Goal: Task Accomplishment & Management: Use online tool/utility

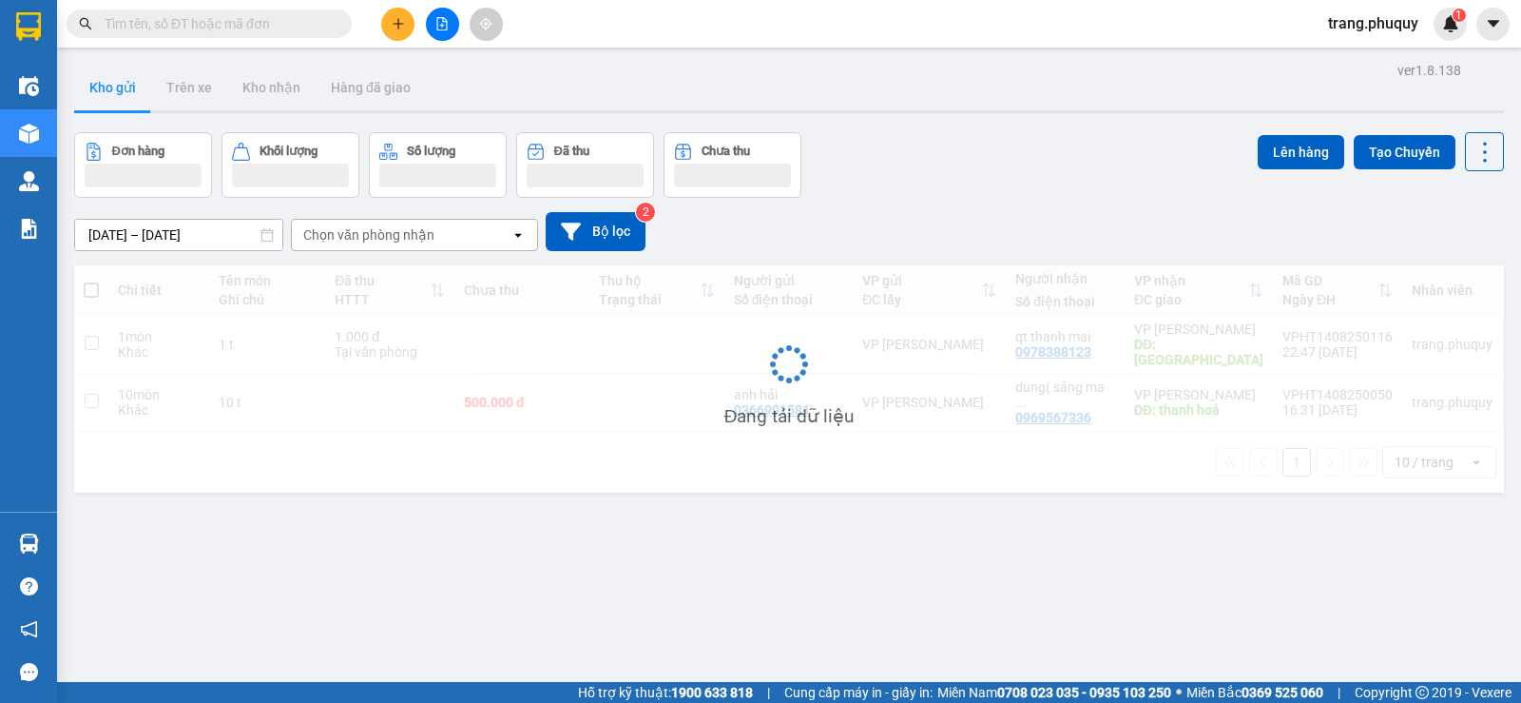
click at [249, 19] on input "text" at bounding box center [217, 23] width 224 height 21
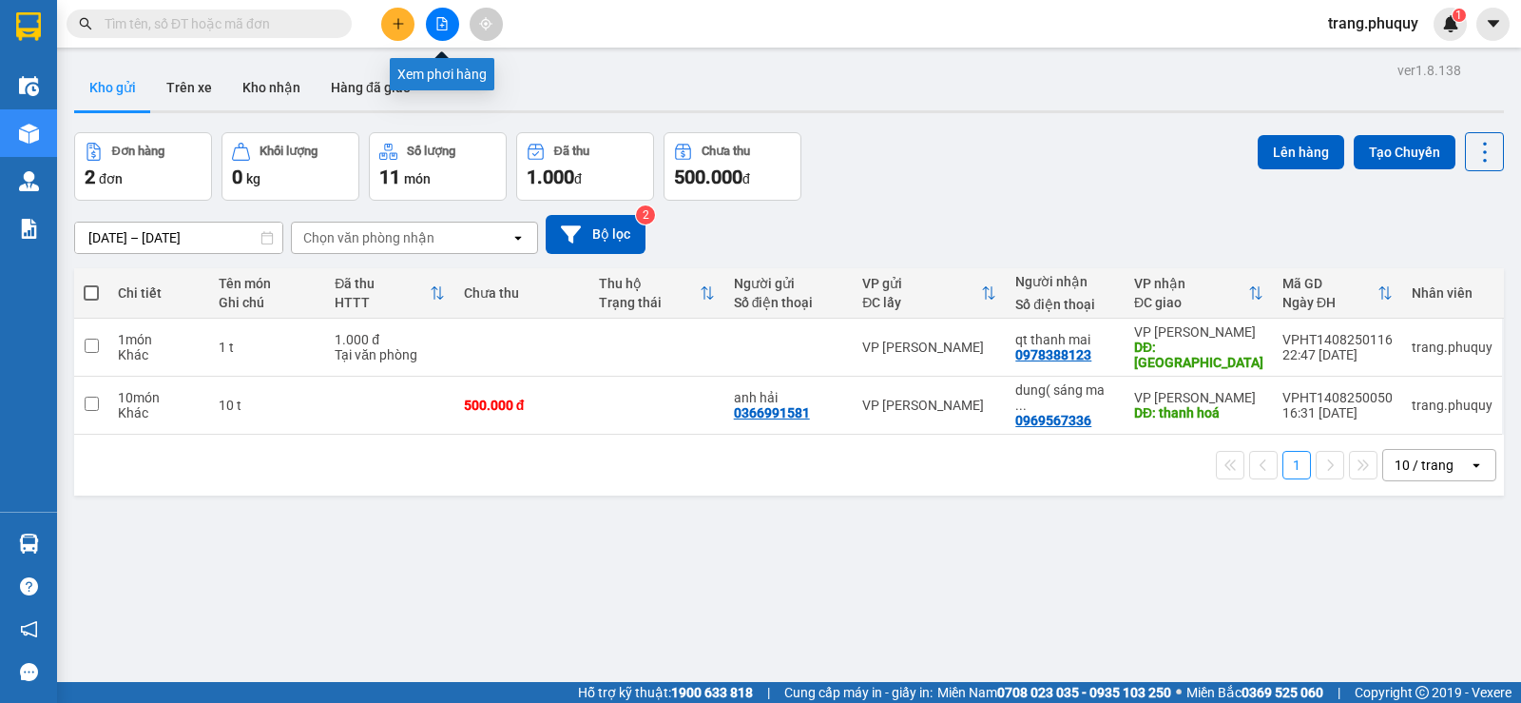
click at [439, 32] on button at bounding box center [442, 24] width 33 height 33
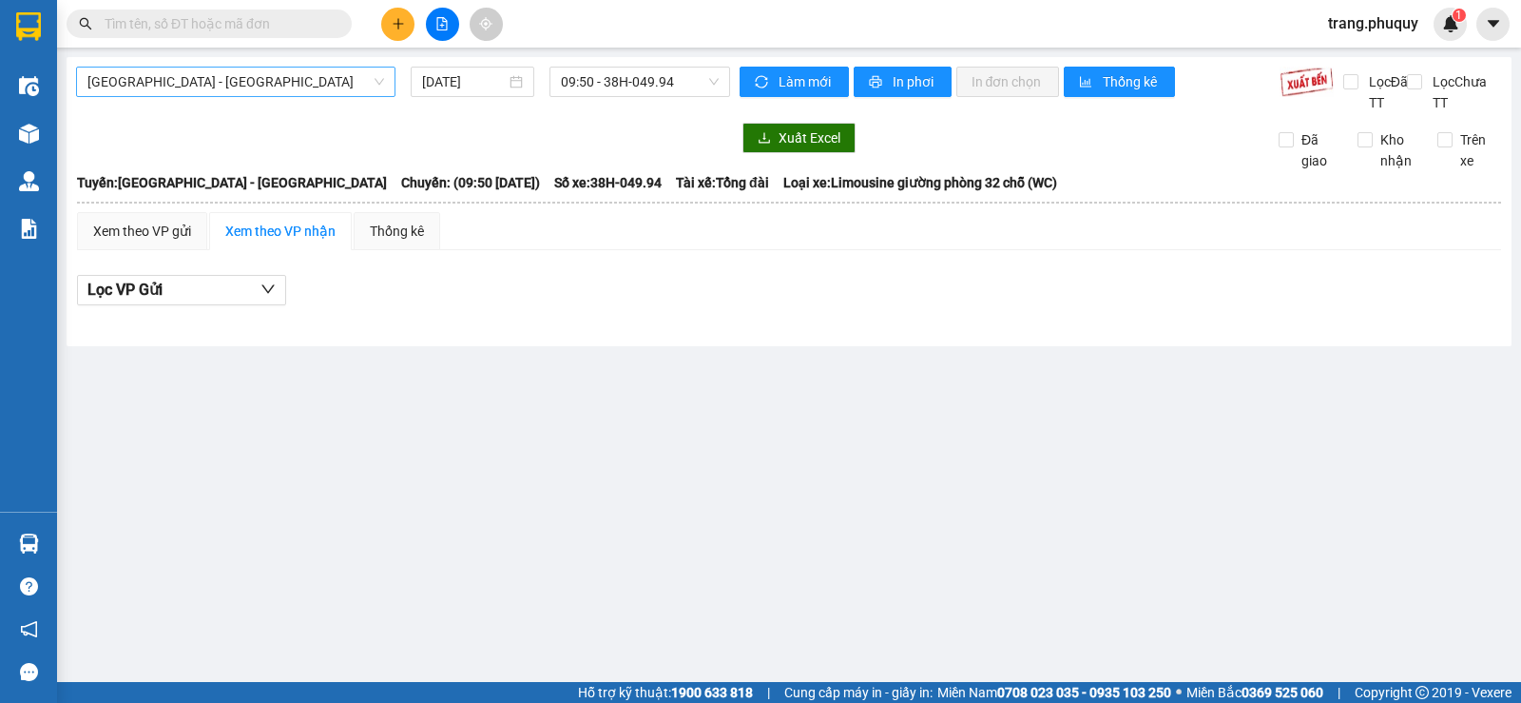
click at [307, 91] on span "[GEOGRAPHIC_DATA] - [GEOGRAPHIC_DATA]" at bounding box center [235, 81] width 297 height 29
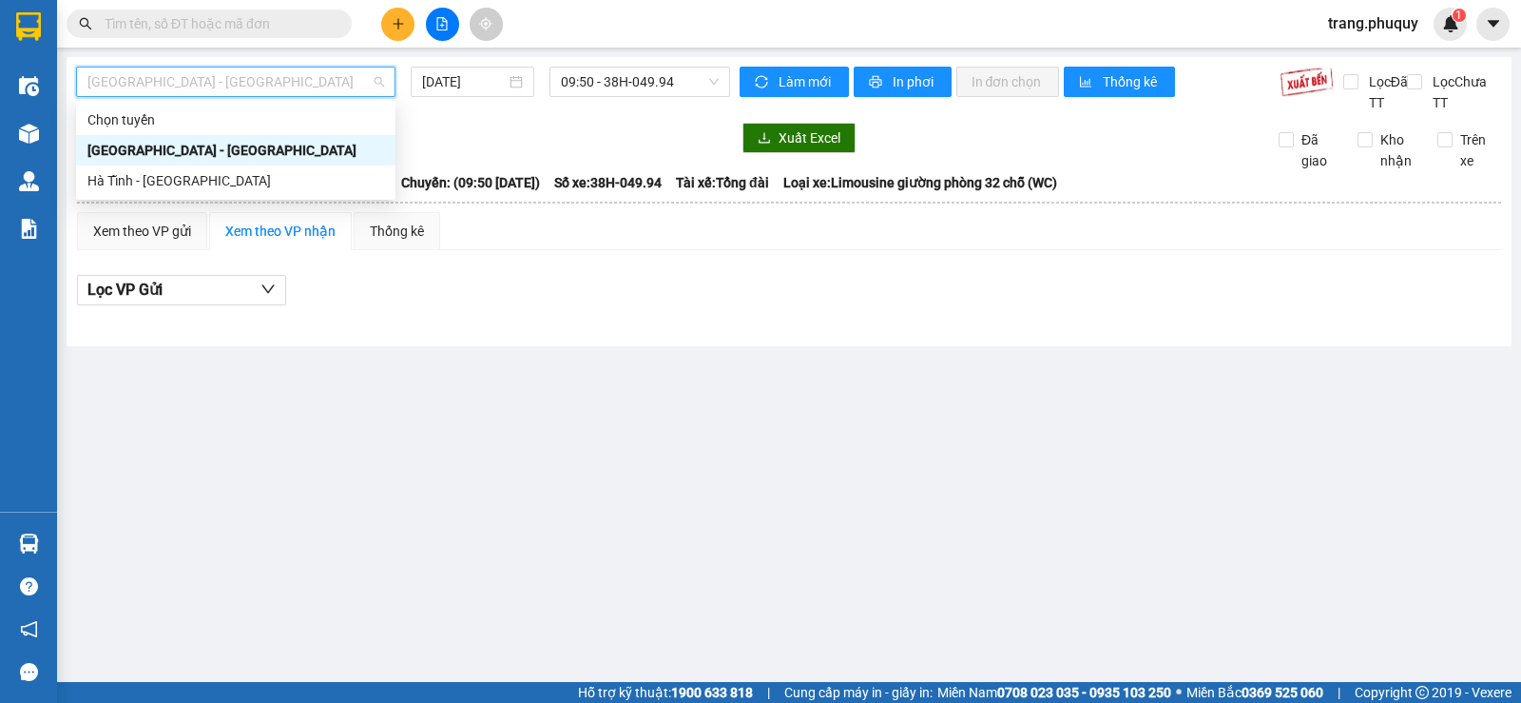
click at [206, 146] on div "[GEOGRAPHIC_DATA] - [GEOGRAPHIC_DATA]" at bounding box center [235, 150] width 297 height 21
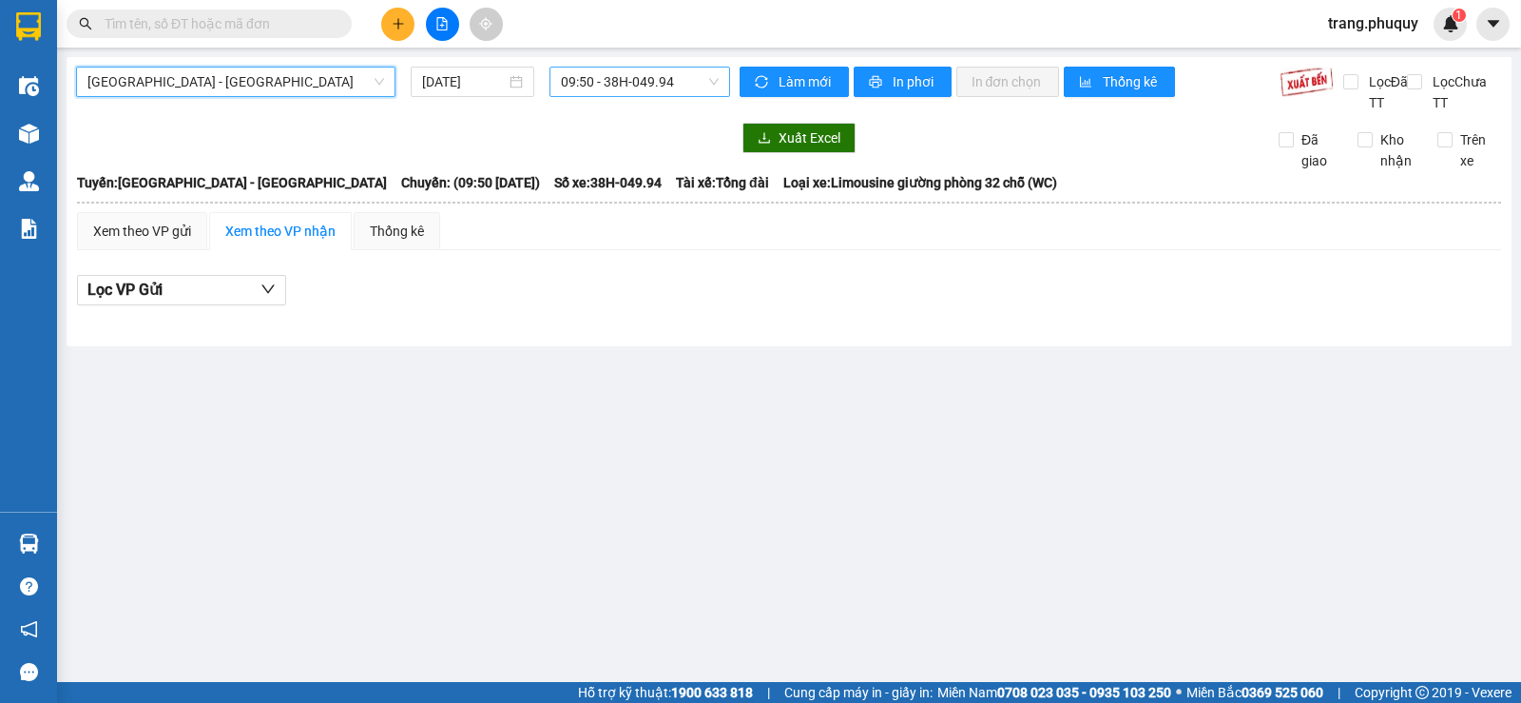
click at [593, 82] on span "09:50 - 38H-049.94" at bounding box center [639, 81] width 157 height 29
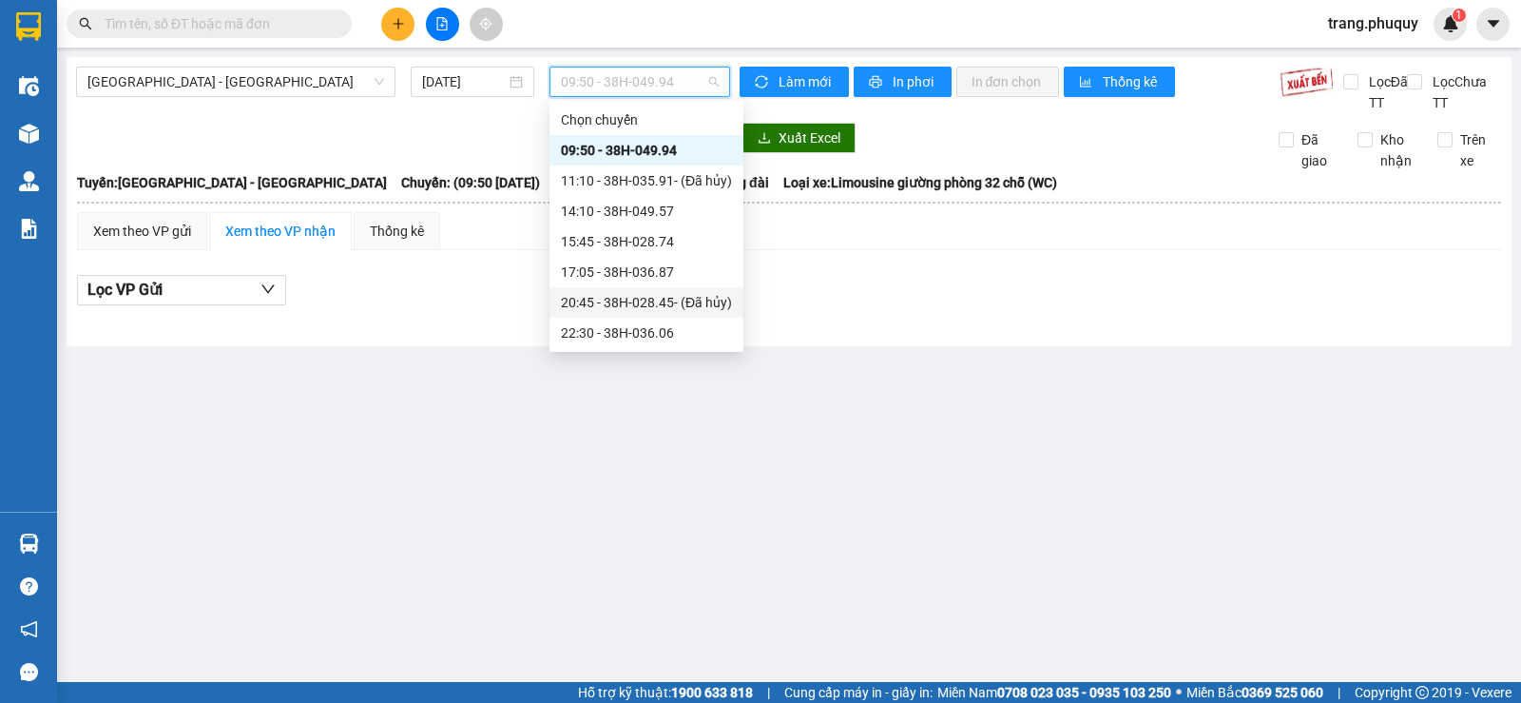
scroll to position [30, 0]
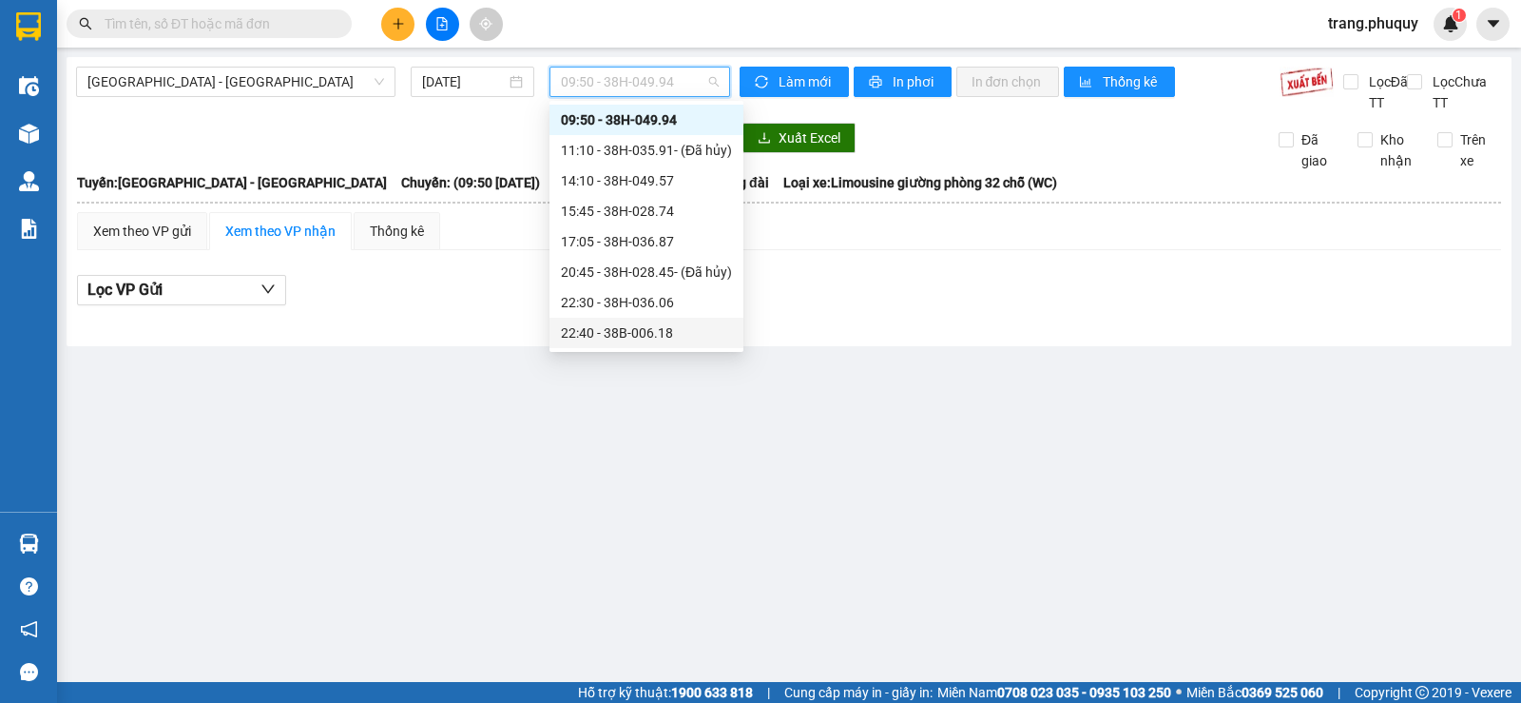
click at [630, 328] on div "22:40 - 38B-006.18" at bounding box center [646, 332] width 171 height 21
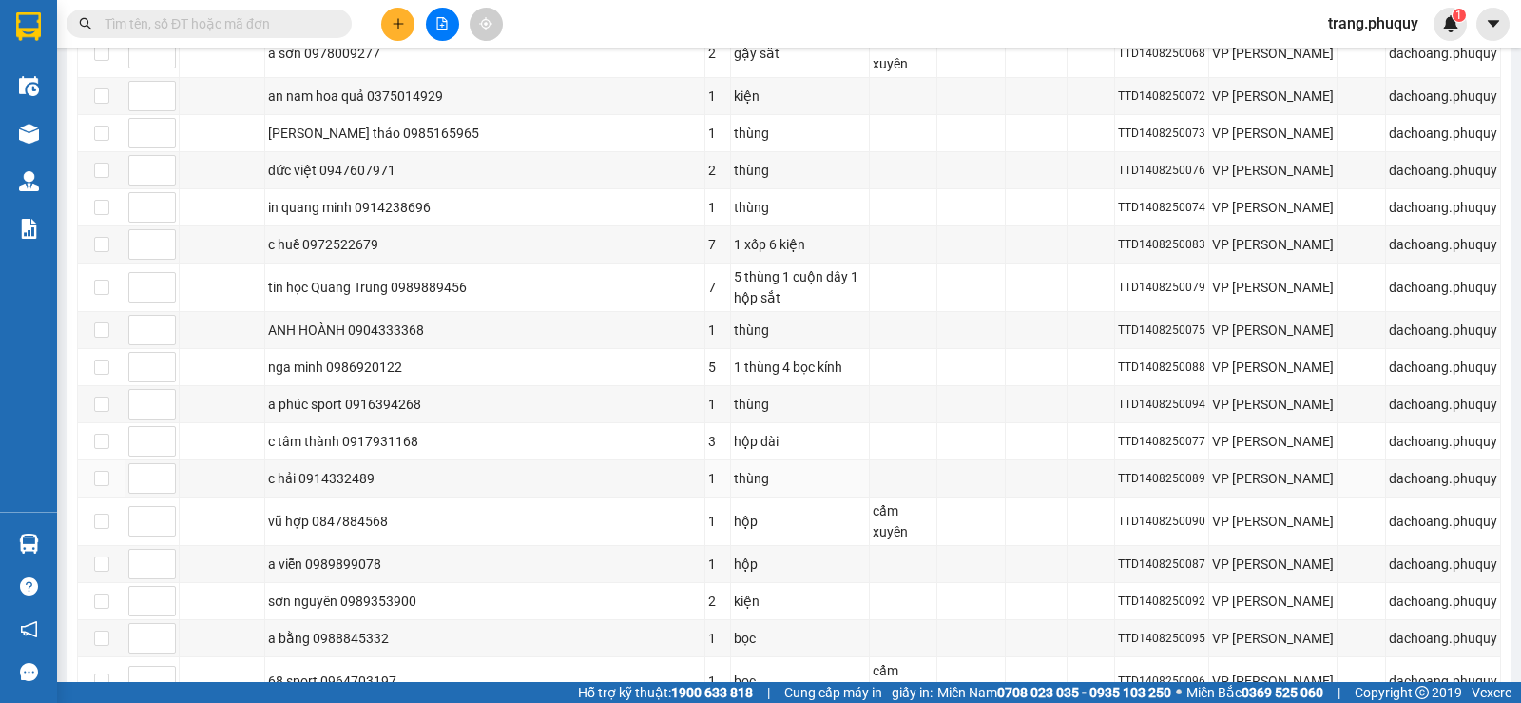
scroll to position [2585, 0]
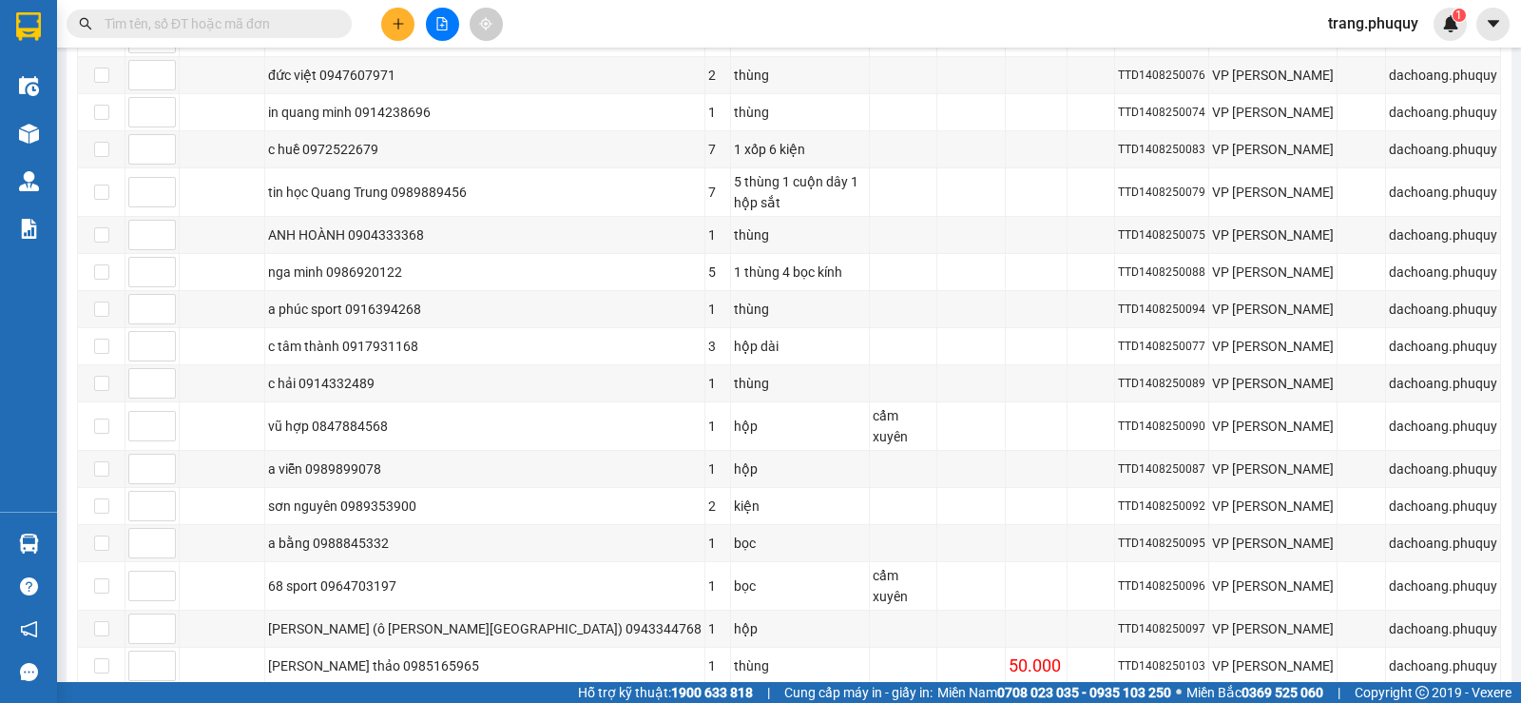
click at [266, 22] on input "text" at bounding box center [217, 23] width 224 height 21
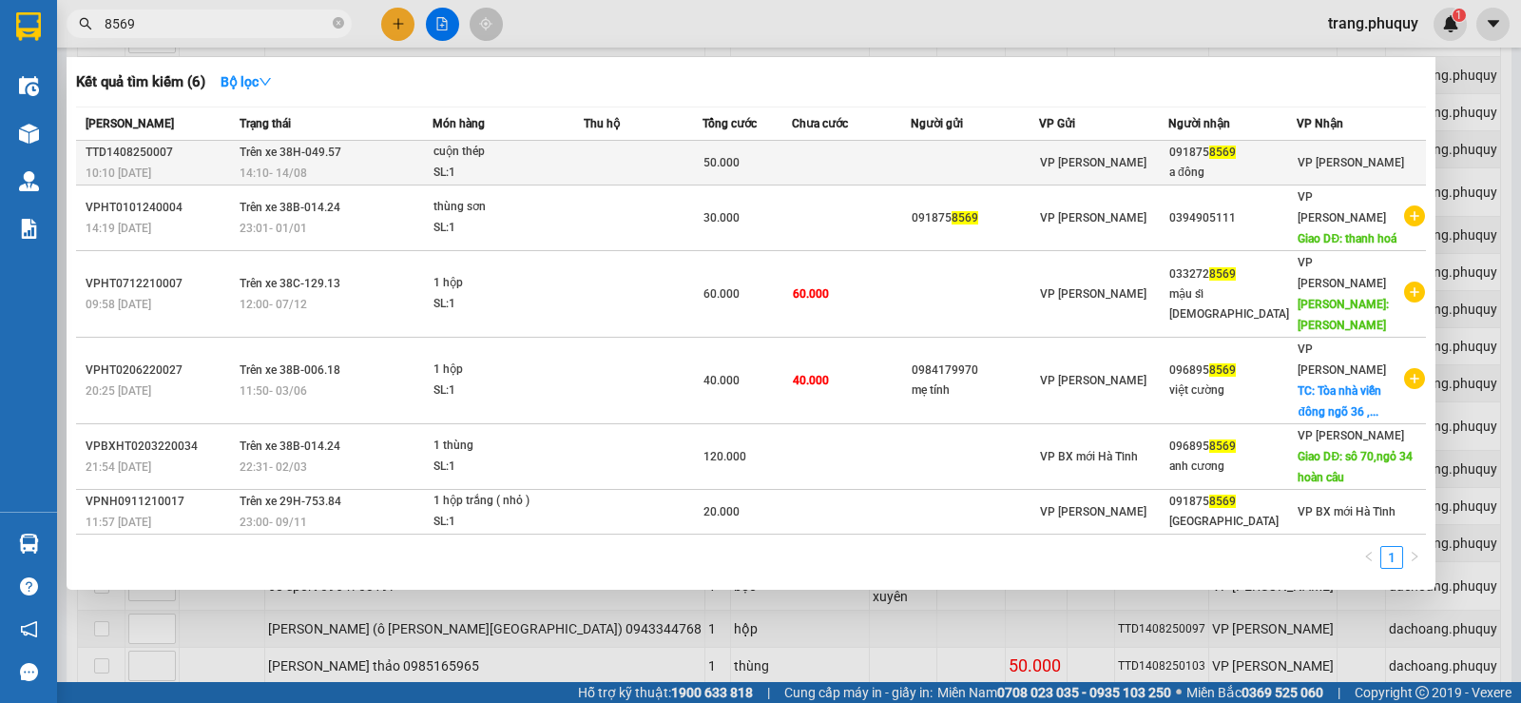
type input "8569"
click at [934, 162] on td at bounding box center [975, 163] width 129 height 45
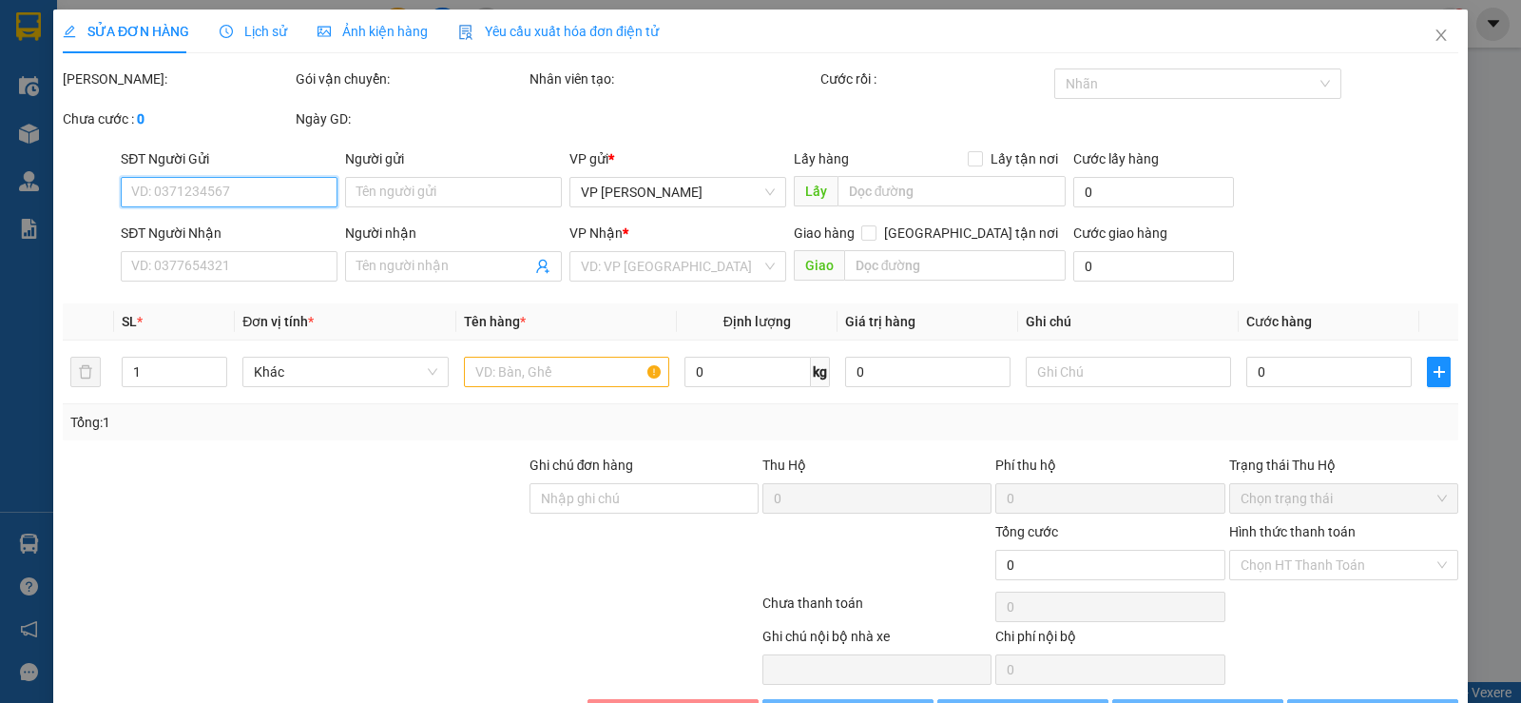
type input "0918758569"
type input "a đông"
type input "50.000"
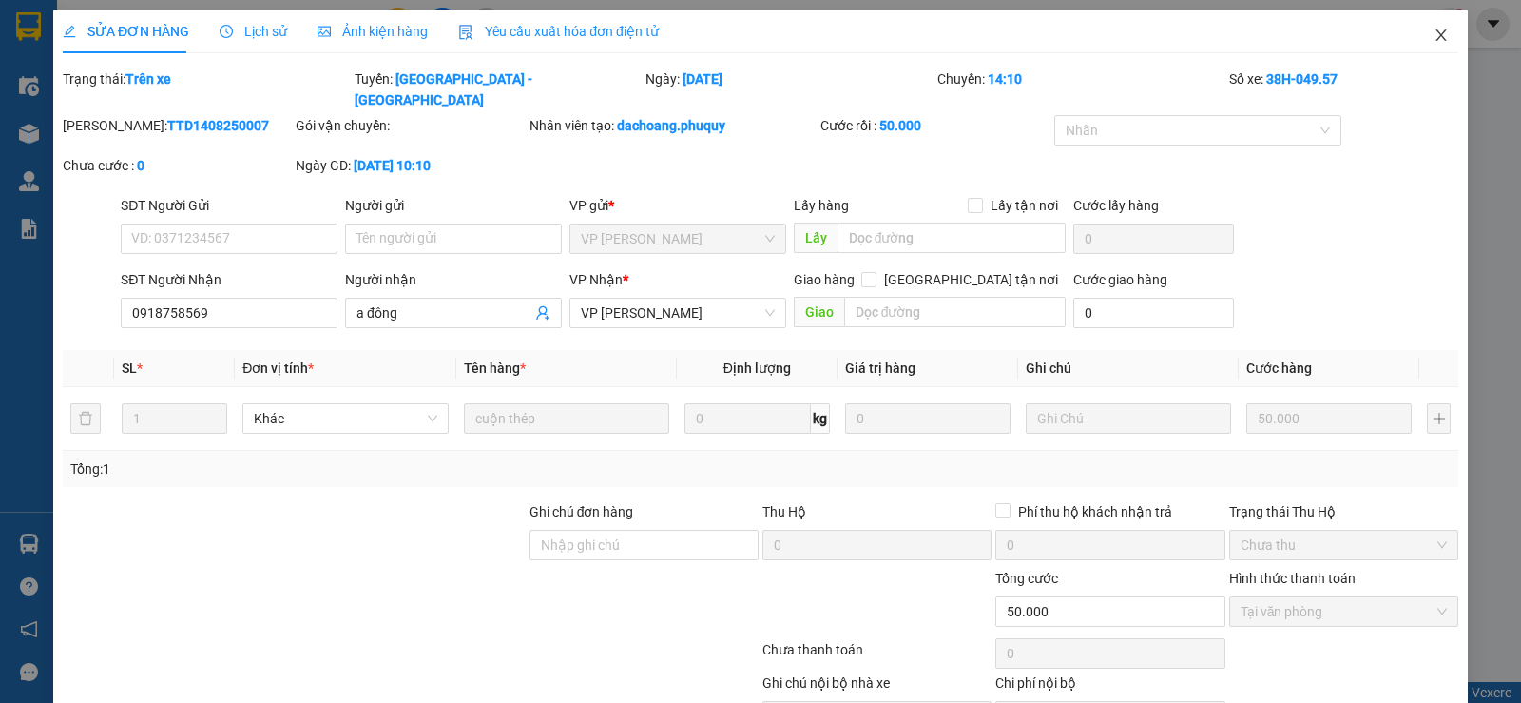
click at [1439, 42] on span "Close" at bounding box center [1441, 36] width 53 height 53
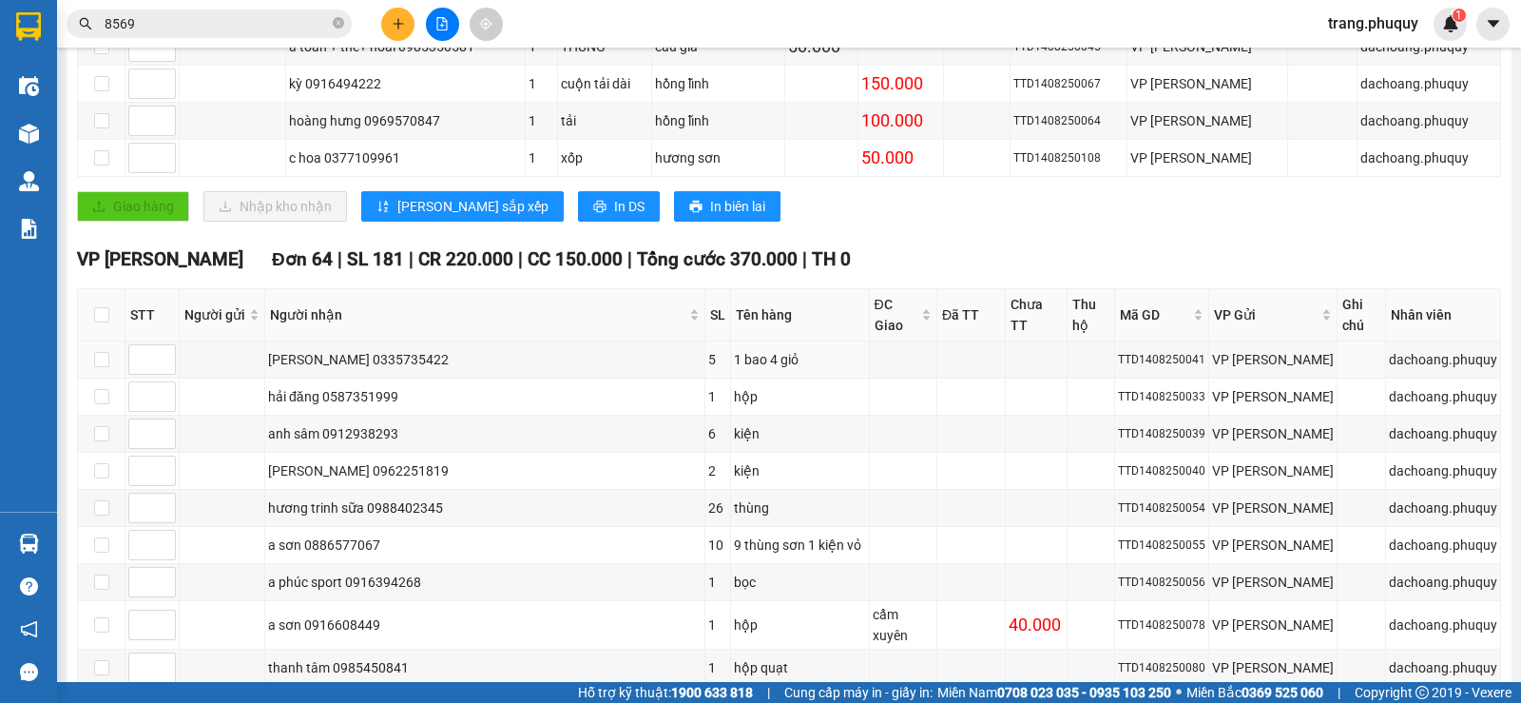
scroll to position [190, 0]
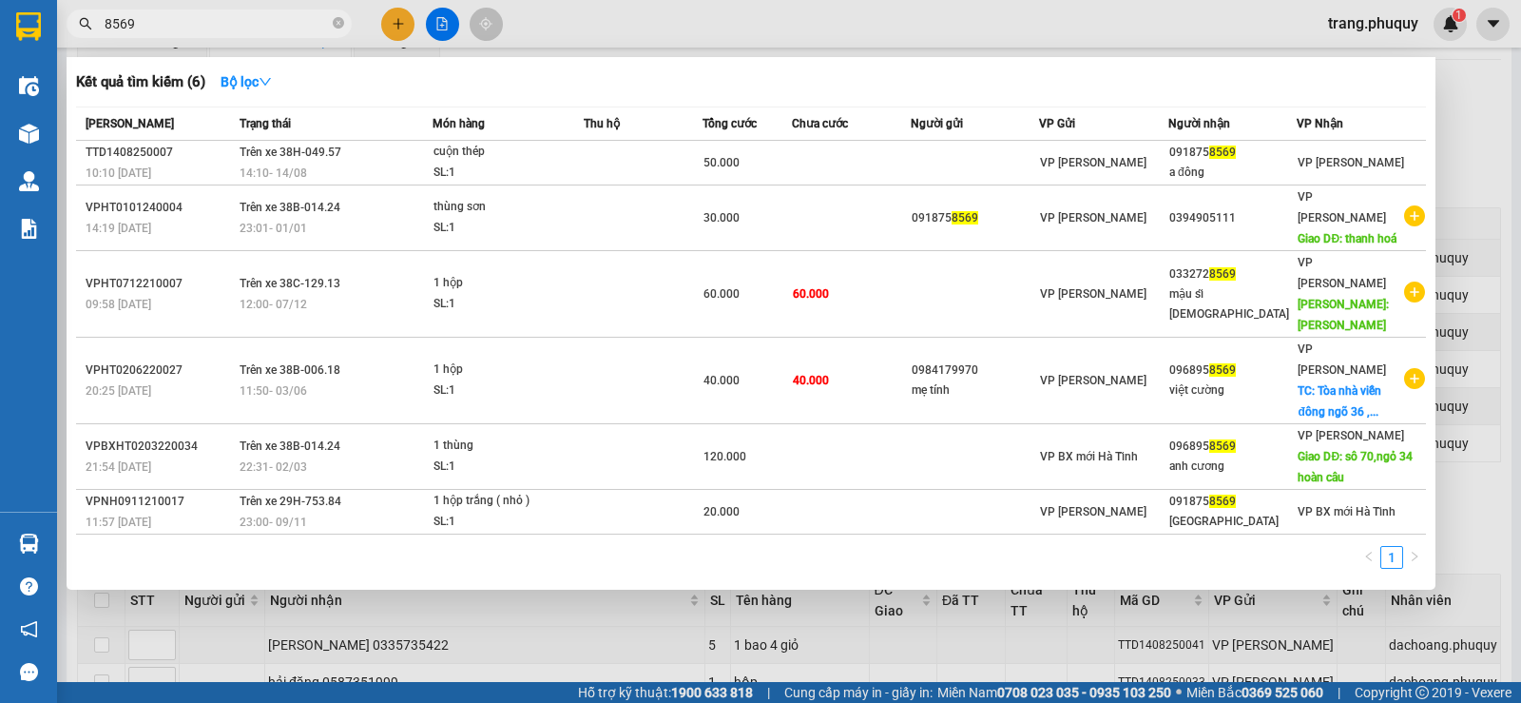
click at [199, 17] on input "8569" at bounding box center [217, 23] width 224 height 21
click at [1452, 149] on div at bounding box center [760, 351] width 1521 height 703
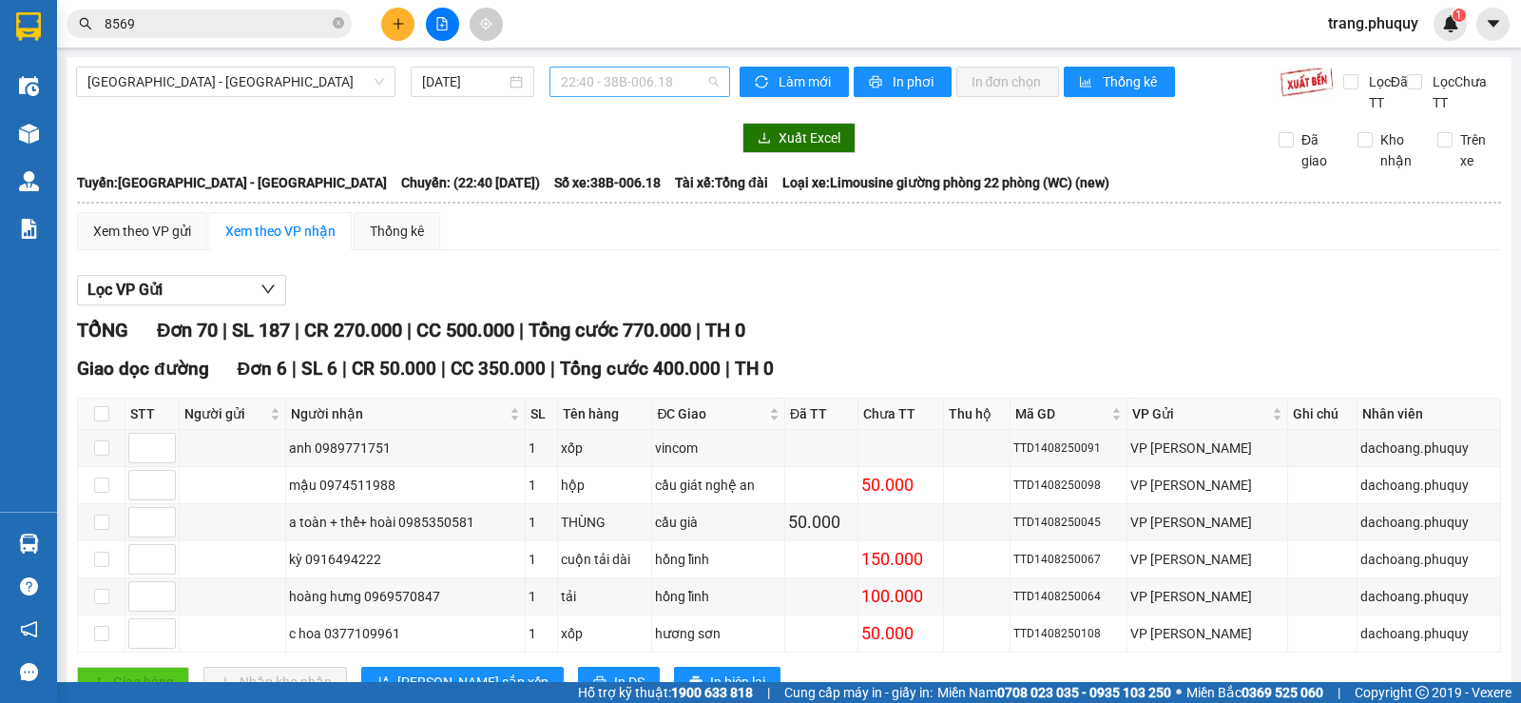
scroll to position [30, 0]
click at [680, 90] on span "22:40 - 38B-006.18" at bounding box center [639, 81] width 157 height 29
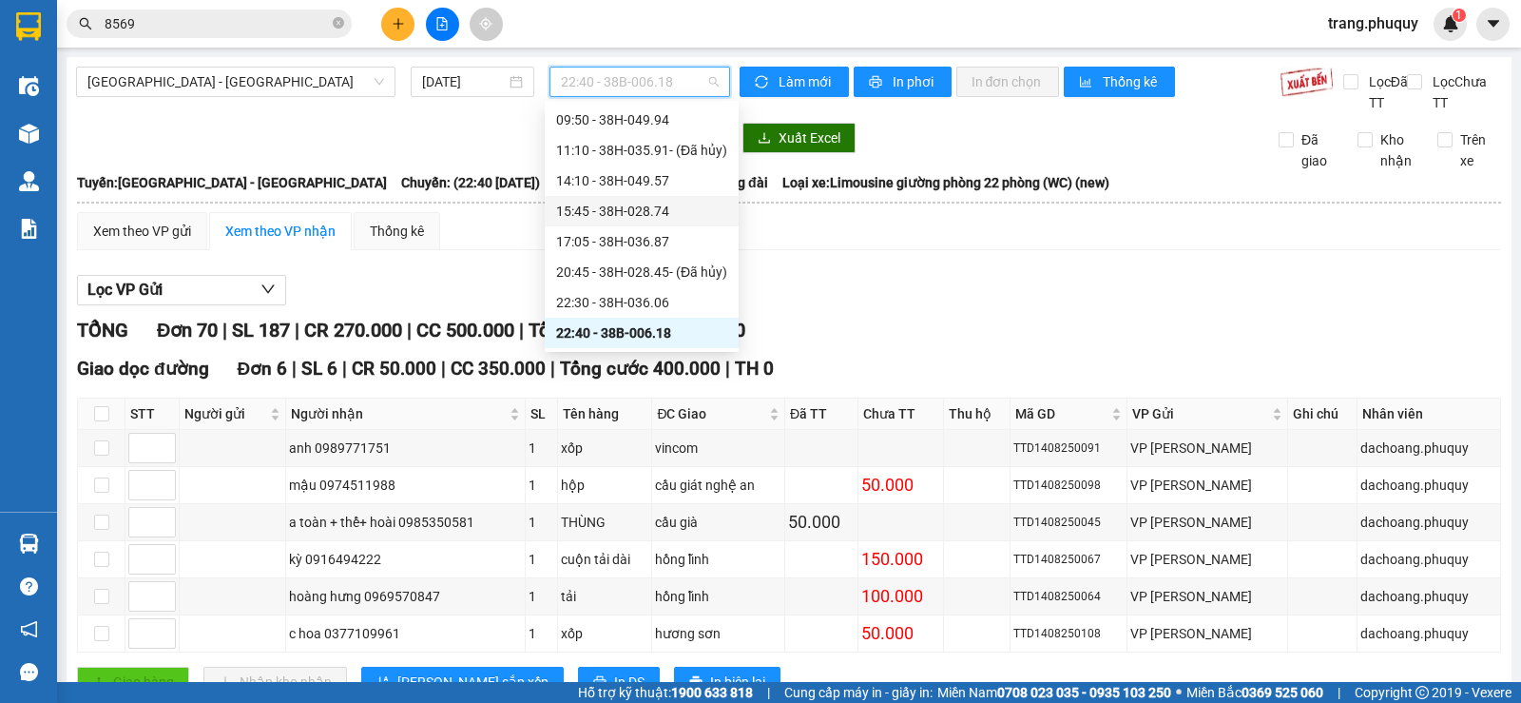
click at [660, 213] on div "15:45 - 38H-028.74" at bounding box center [641, 211] width 171 height 21
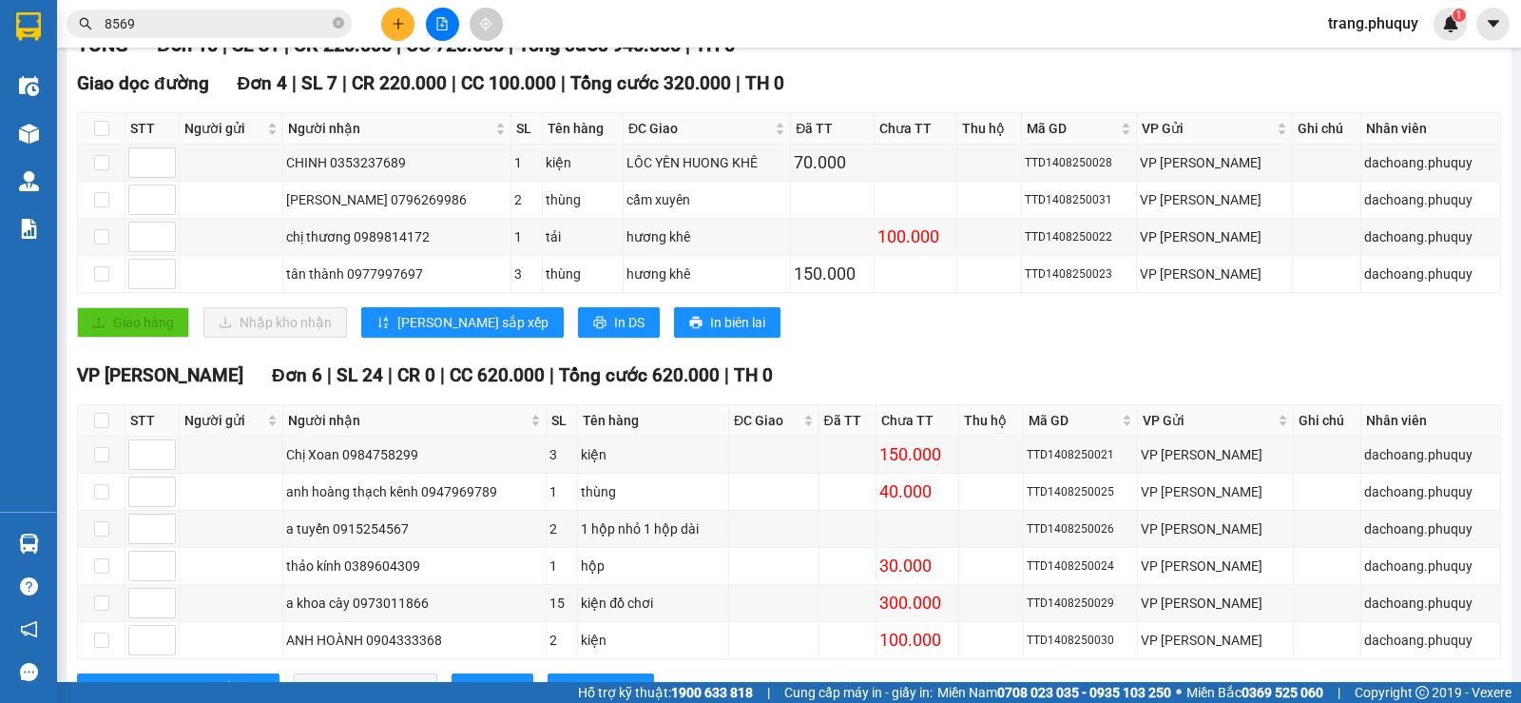
scroll to position [360, 0]
